Goal: Find specific page/section

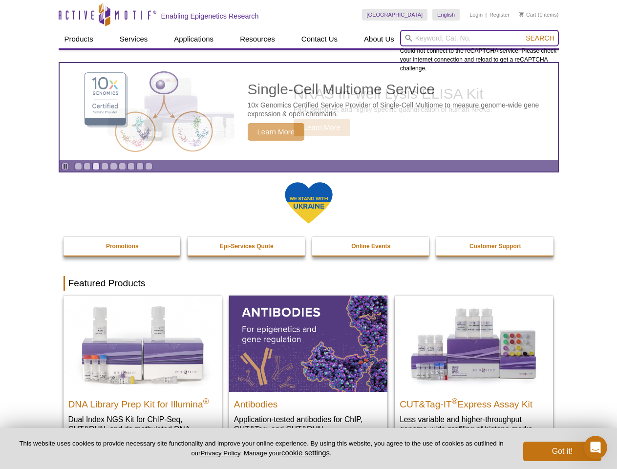
click at [479, 38] on input "search" at bounding box center [479, 38] width 159 height 17
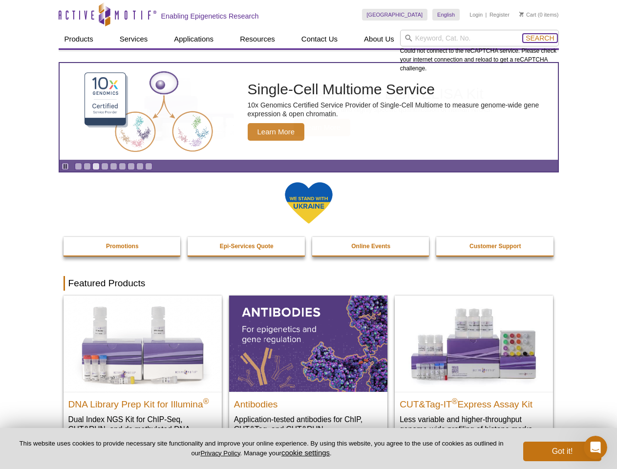
click at [540, 38] on span "Search" at bounding box center [540, 38] width 28 height 8
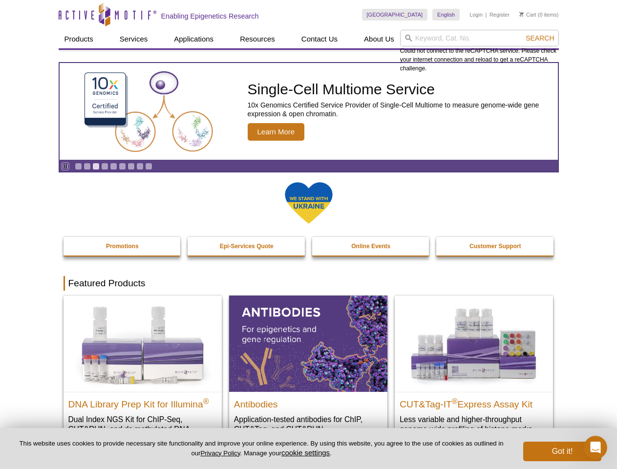
click at [65, 166] on icon "Pause" at bounding box center [65, 166] width 6 height 6
click at [78, 166] on link "Go to slide 1" at bounding box center [78, 166] width 7 height 7
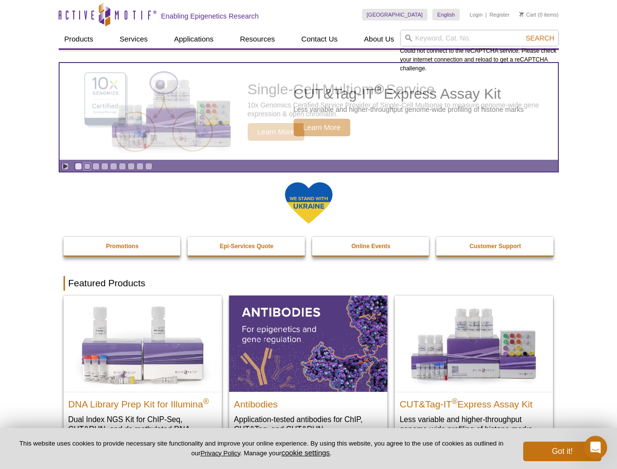
click at [87, 166] on link "Go to slide 2" at bounding box center [87, 166] width 7 height 7
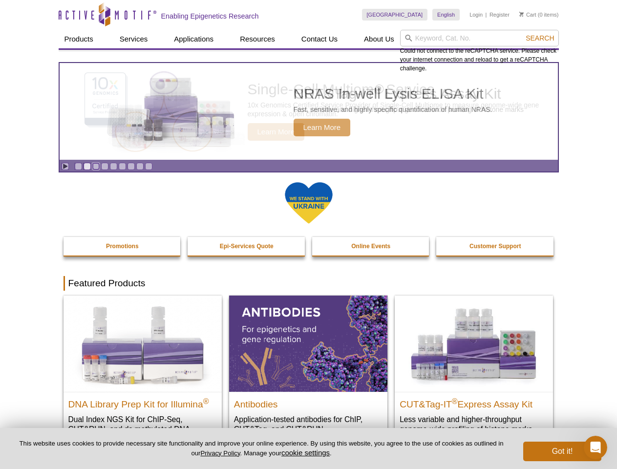
click at [96, 166] on link "Go to slide 3" at bounding box center [95, 166] width 7 height 7
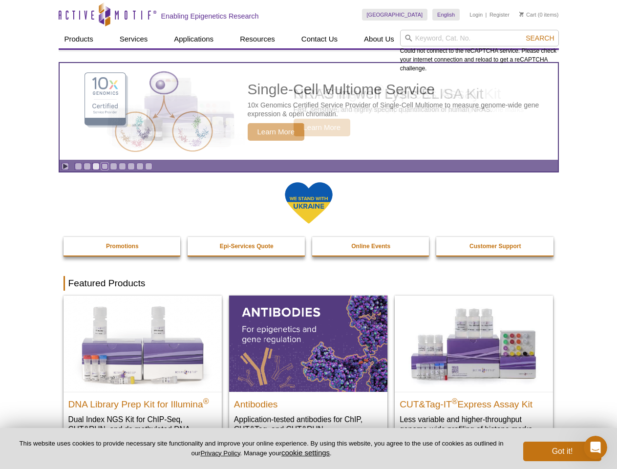
click at [105, 166] on link "Go to slide 4" at bounding box center [104, 166] width 7 height 7
click at [113, 166] on link "Go to slide 5" at bounding box center [113, 166] width 7 height 7
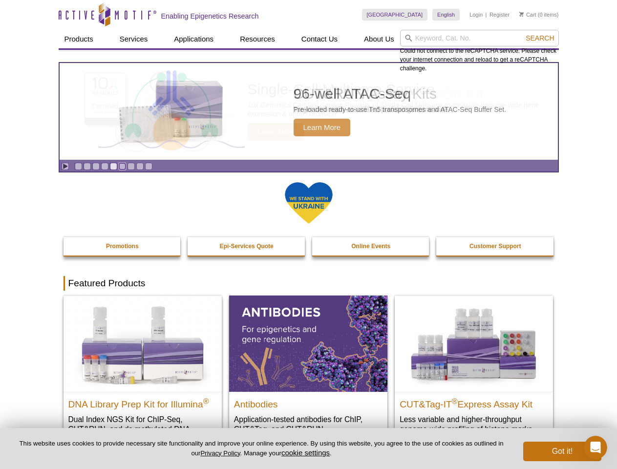
click at [122, 166] on link "Go to slide 6" at bounding box center [122, 166] width 7 height 7
click at [131, 166] on link "Go to slide 7" at bounding box center [131, 166] width 7 height 7
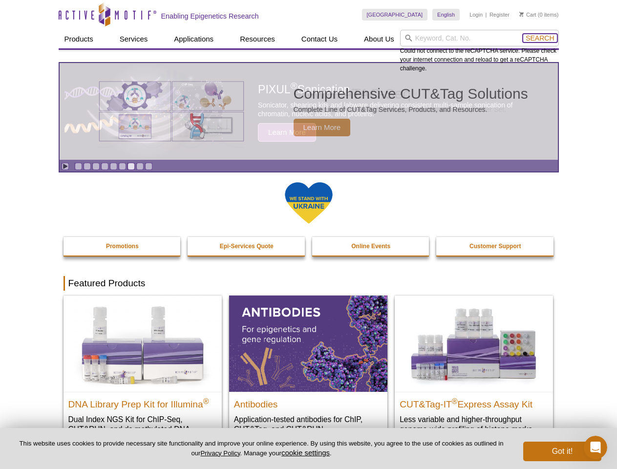
click at [540, 38] on span "Search" at bounding box center [540, 38] width 28 height 8
